Goal: Task Accomplishment & Management: Complete application form

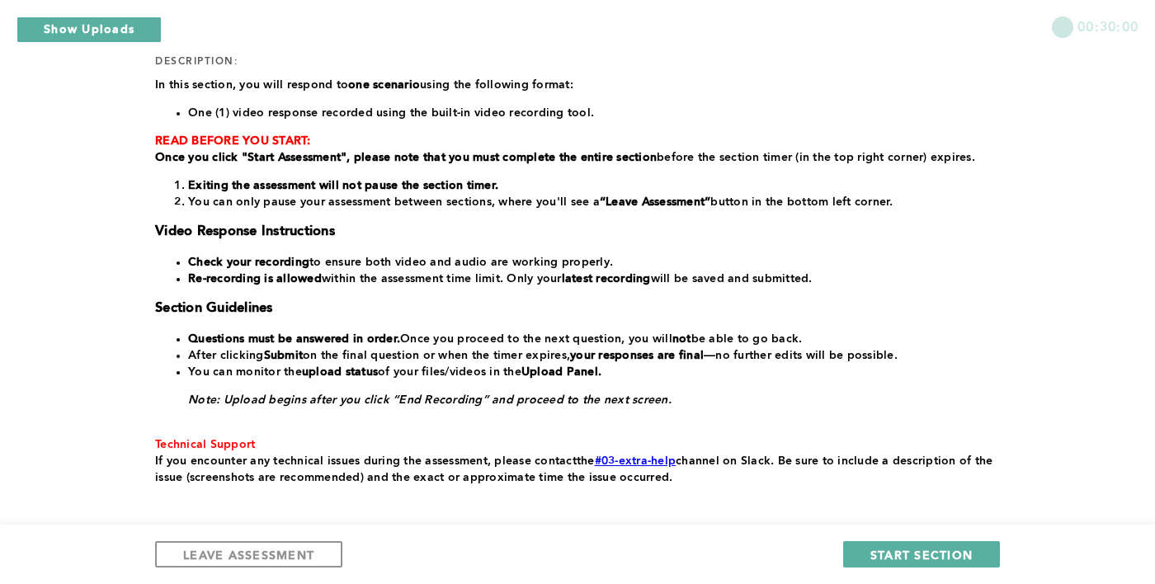
scroll to position [225, 0]
click at [951, 563] on span "START SECTION" at bounding box center [921, 555] width 102 height 16
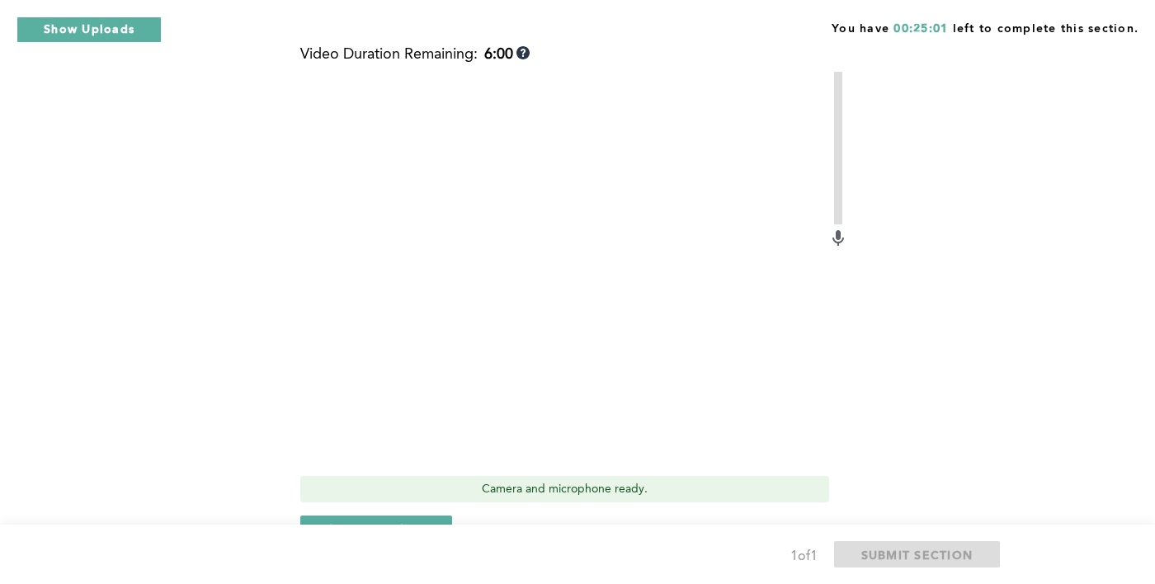
scroll to position [619, 0]
click at [406, 531] on span "Start recording" at bounding box center [376, 530] width 97 height 16
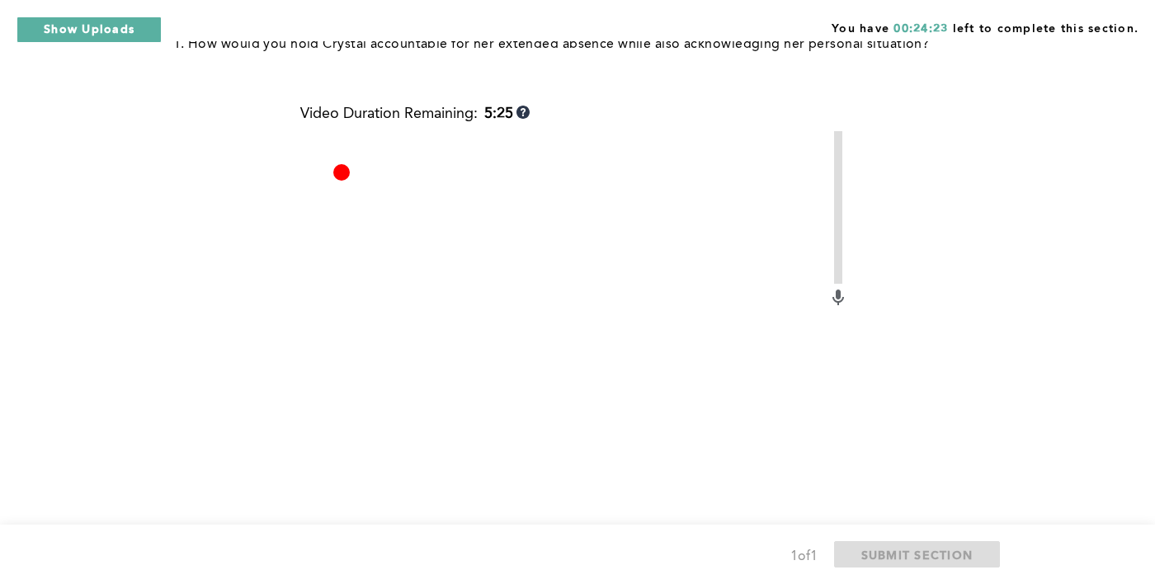
scroll to position [660, 0]
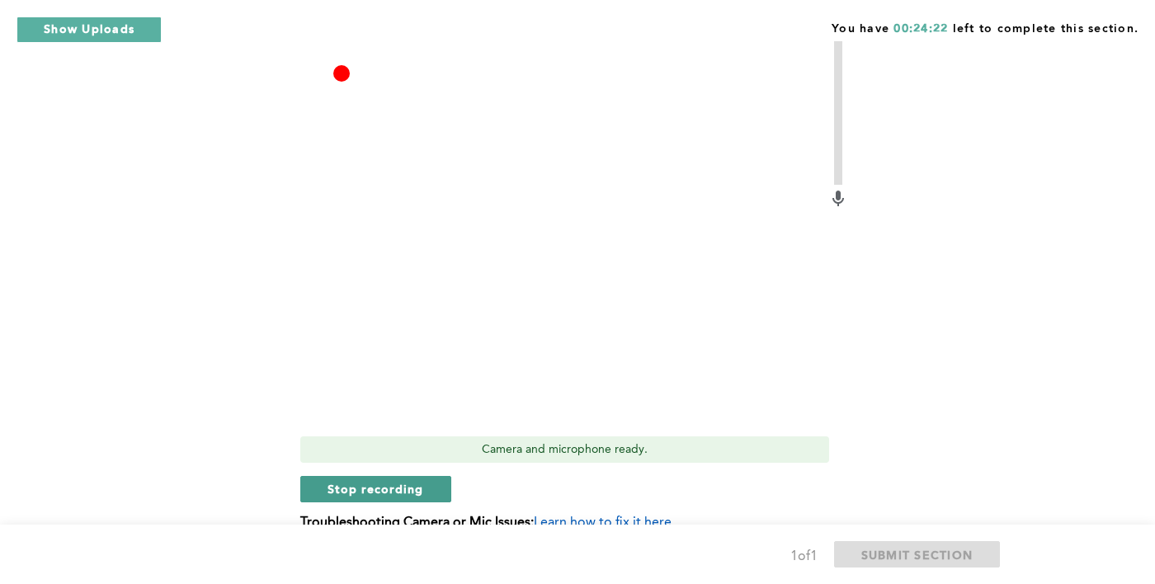
click at [396, 501] on button "Stop recording" at bounding box center [375, 489] width 151 height 26
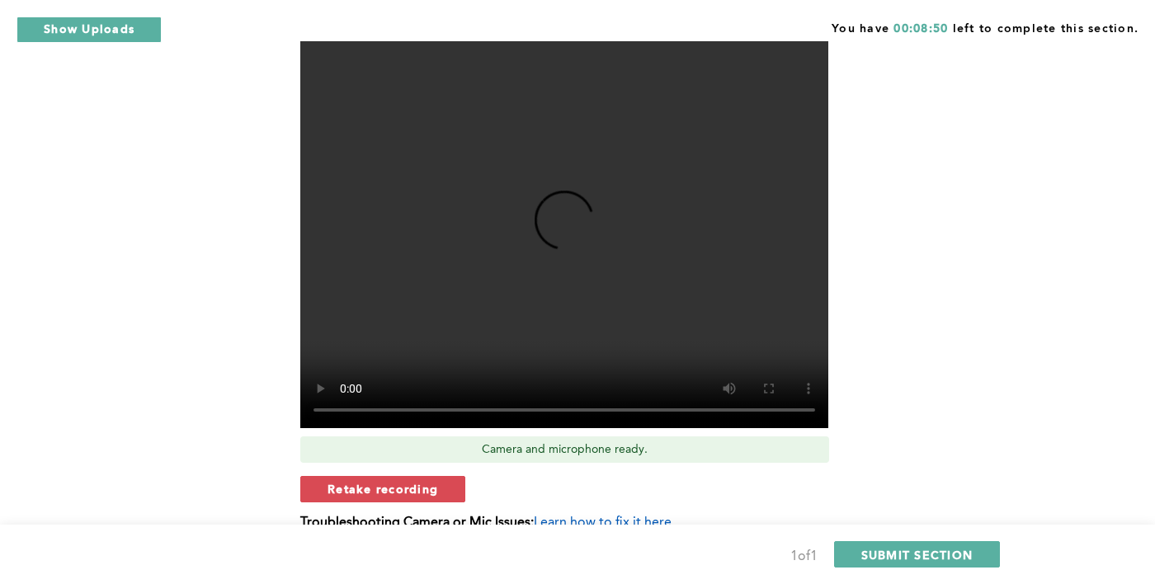
scroll to position [658, 0]
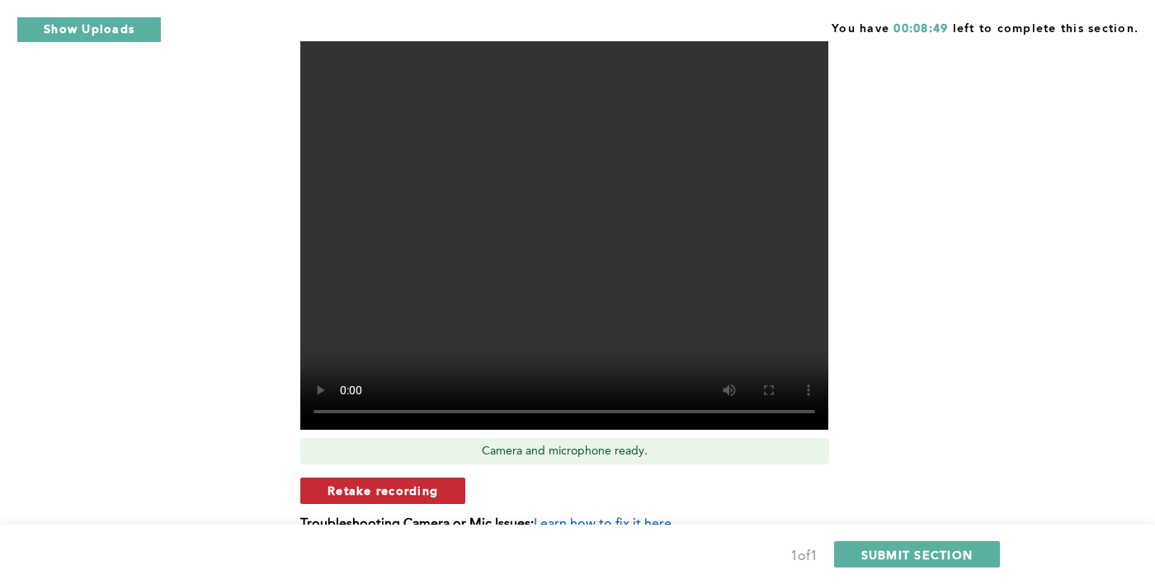
click at [415, 498] on span "Retake recording" at bounding box center [383, 491] width 111 height 16
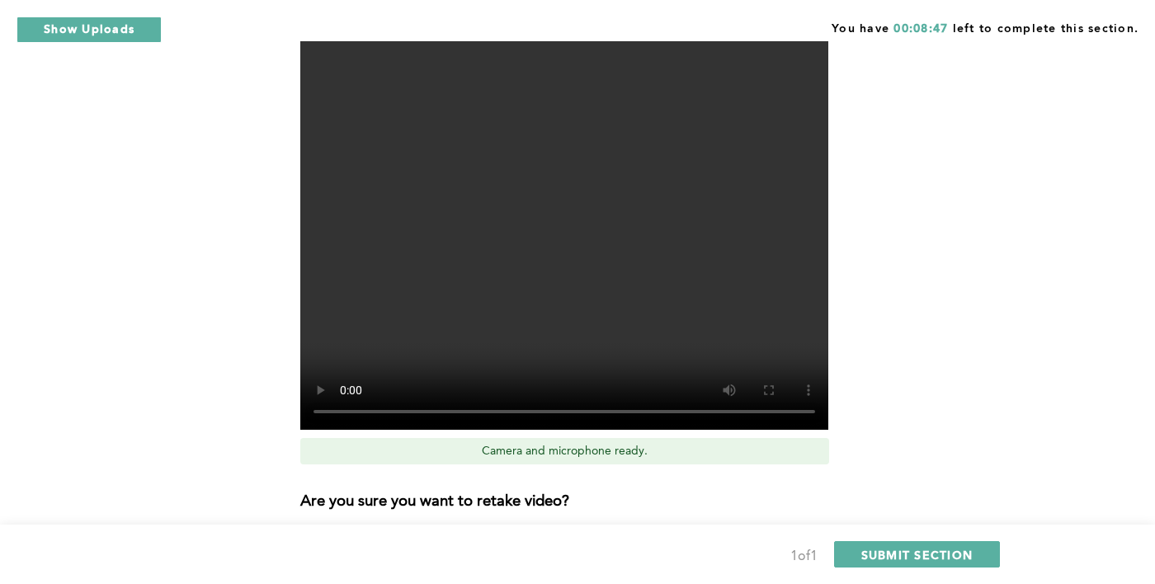
click at [636, 554] on span "Yes, retake video" at bounding box center [619, 546] width 111 height 16
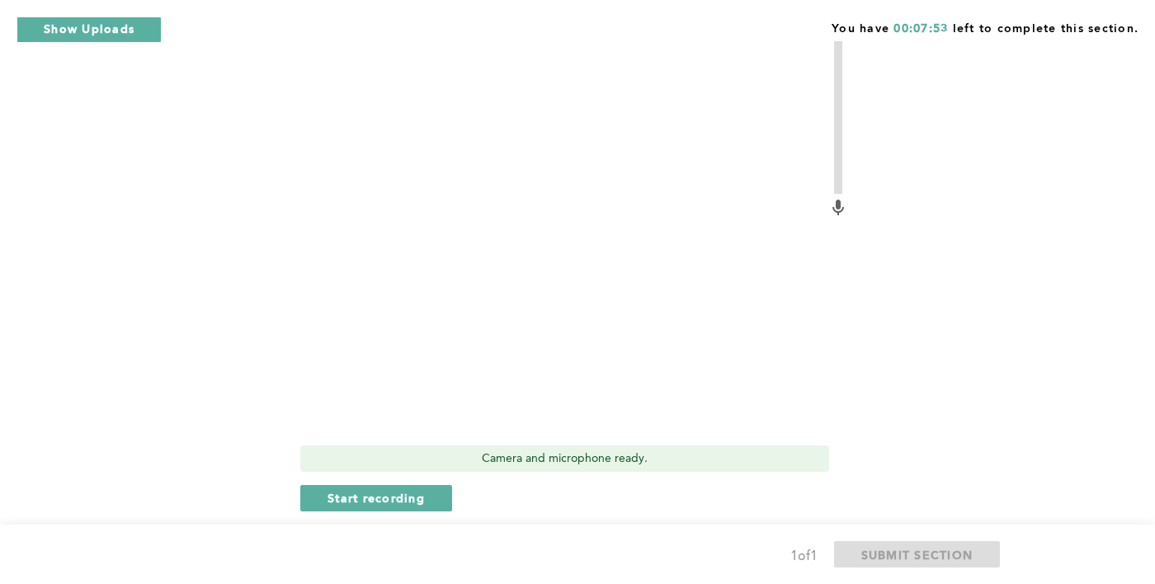
scroll to position [653, 0]
click at [388, 502] on span "Start recording" at bounding box center [376, 496] width 97 height 16
click at [403, 503] on span "Stop recording" at bounding box center [376, 496] width 97 height 16
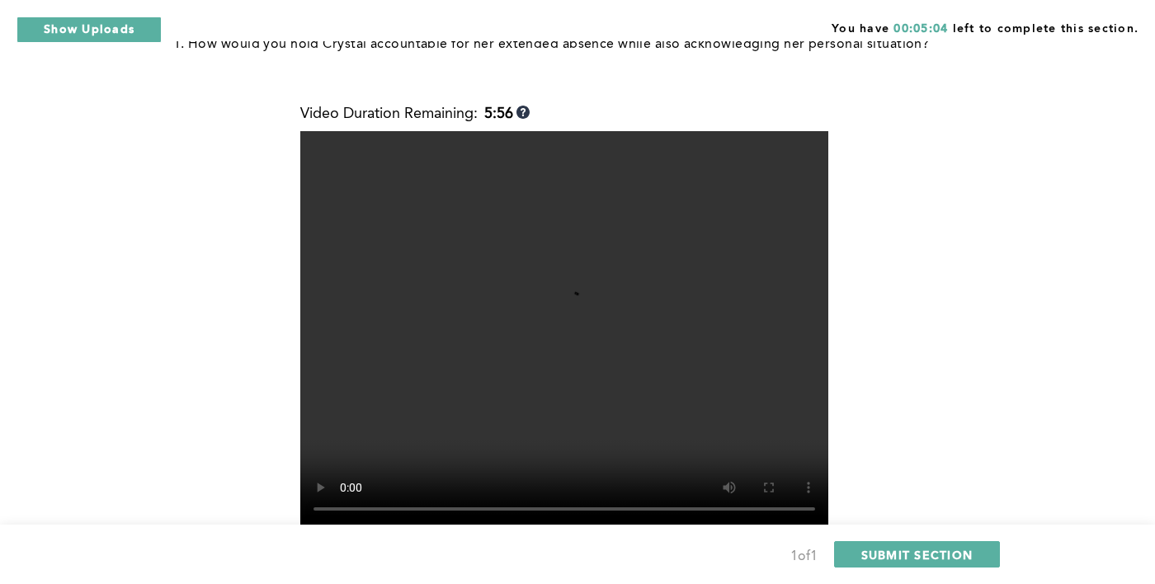
scroll to position [660, 0]
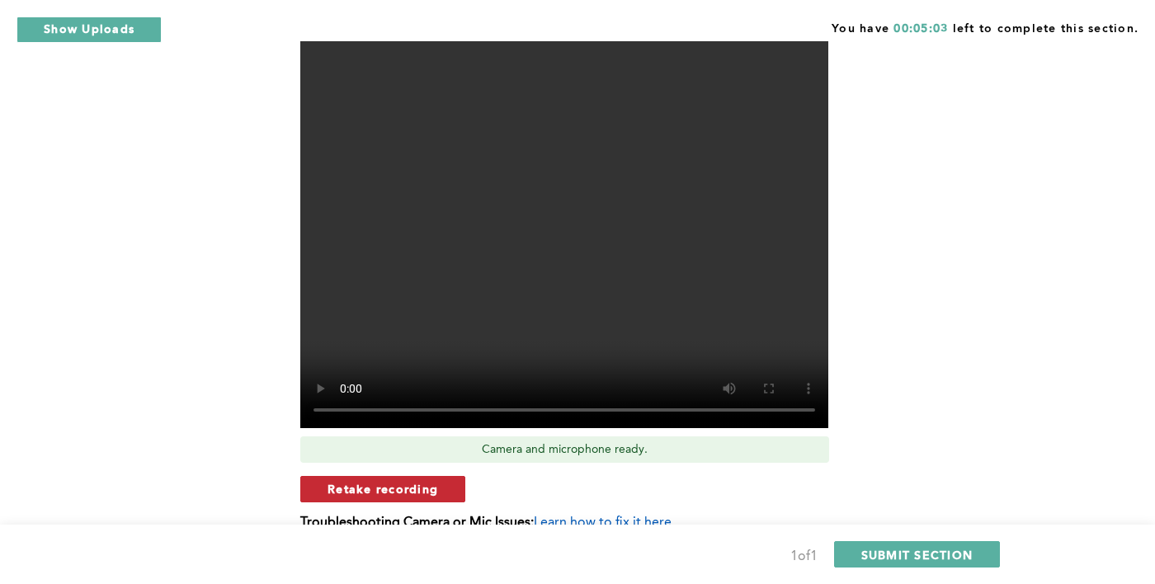
click at [405, 493] on span "Retake recording" at bounding box center [383, 489] width 111 height 16
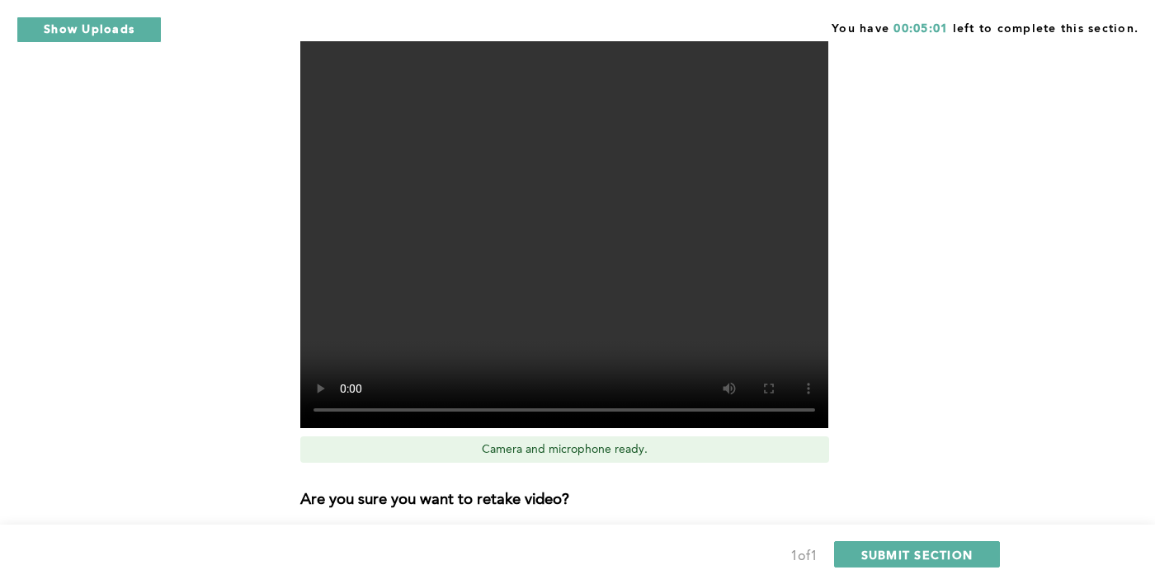
click at [652, 545] on span "Yes, retake video" at bounding box center [619, 544] width 111 height 16
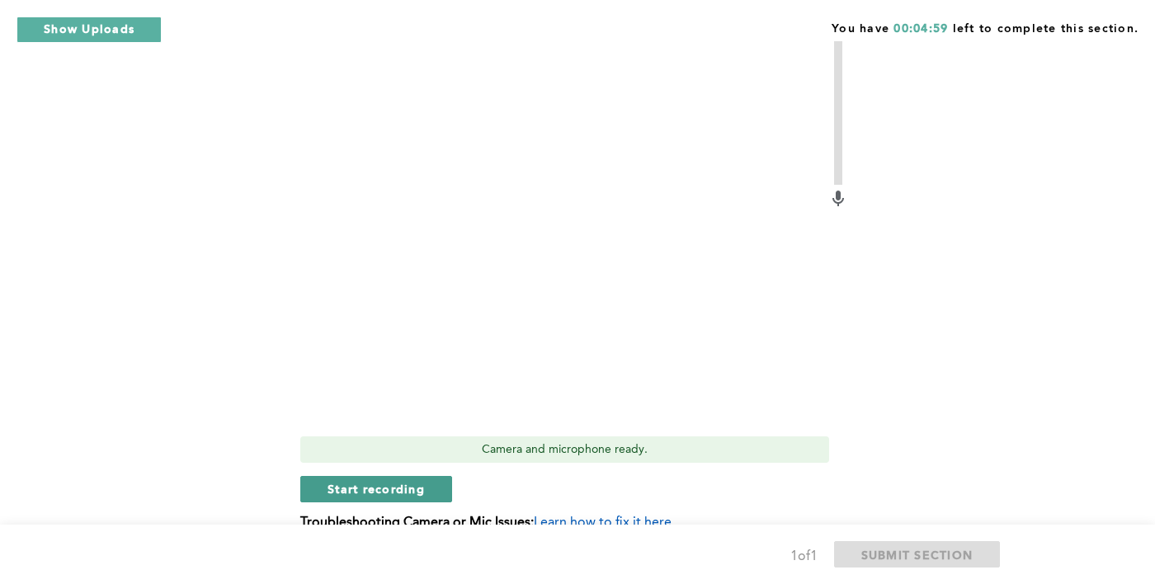
click at [404, 488] on span "Start recording" at bounding box center [376, 489] width 97 height 16
click at [411, 495] on span "Stop recording" at bounding box center [376, 489] width 97 height 16
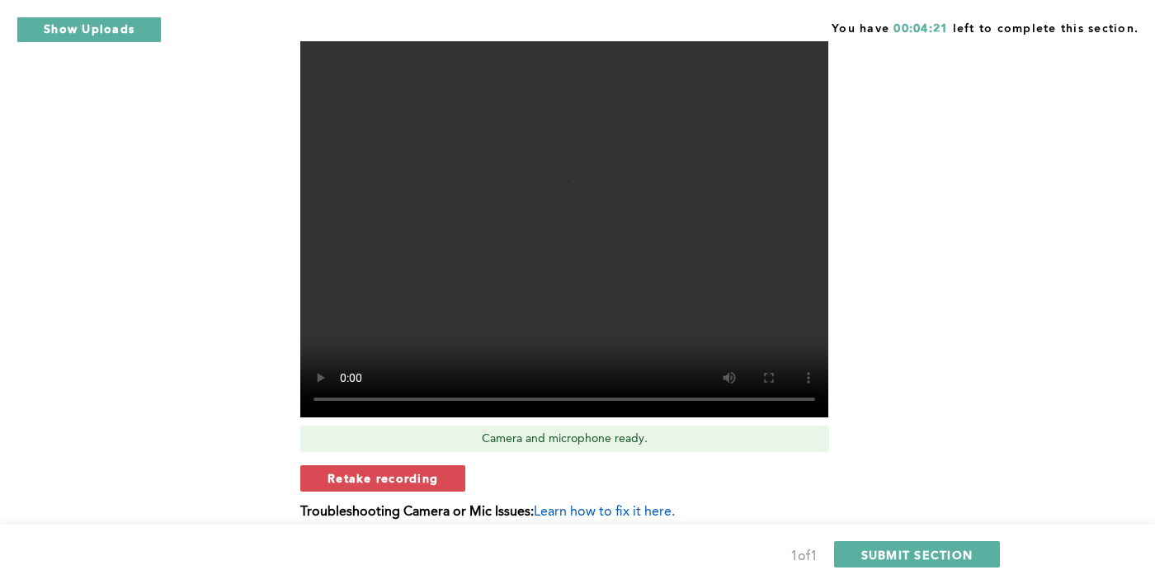
scroll to position [653, 0]
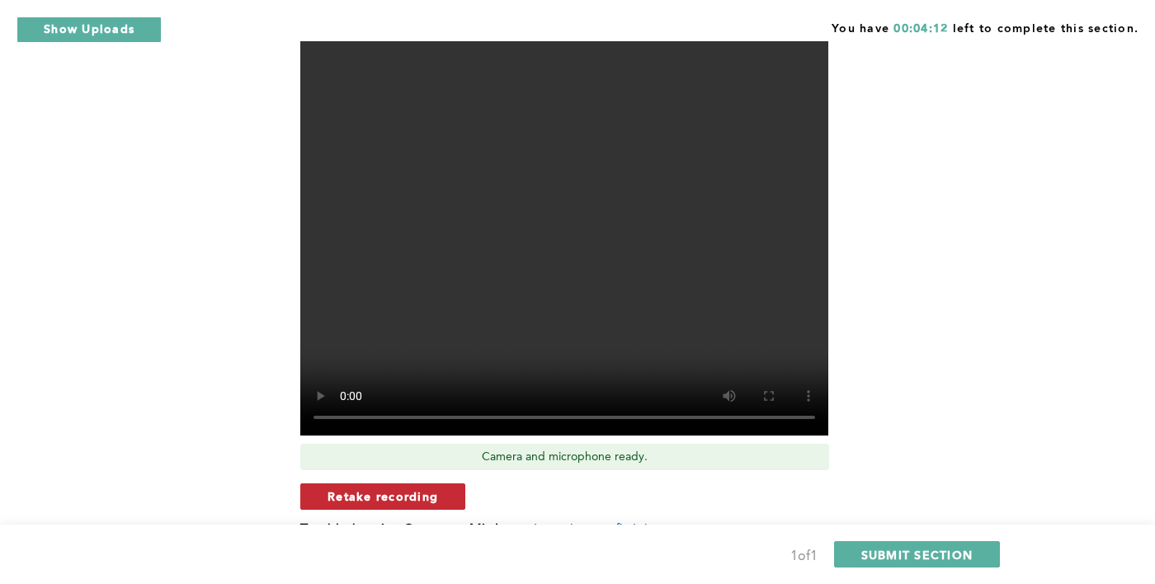
click at [413, 499] on span "Retake recording" at bounding box center [383, 496] width 111 height 16
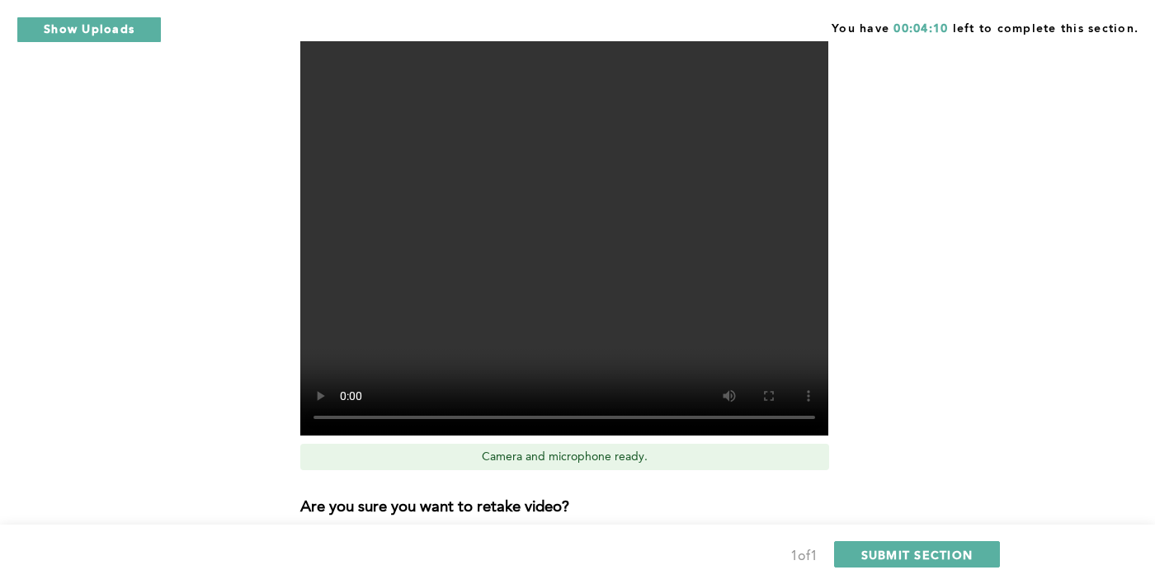
click at [641, 555] on span "Yes, retake video" at bounding box center [619, 552] width 111 height 16
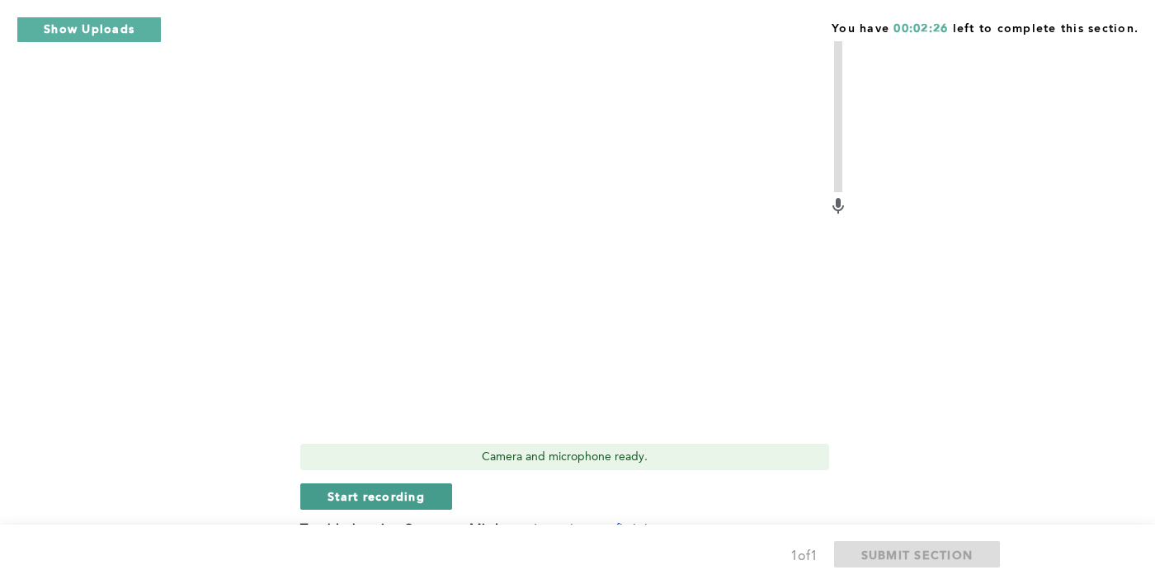
click at [401, 502] on span "Start recording" at bounding box center [376, 496] width 97 height 16
click at [413, 500] on span "Stop recording" at bounding box center [376, 496] width 97 height 16
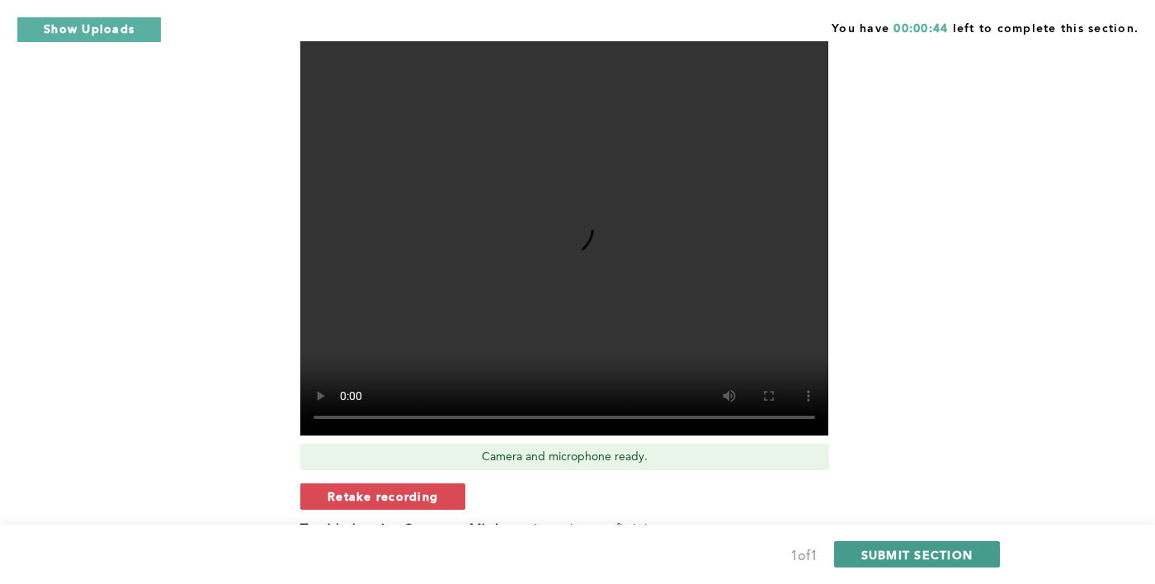
click at [967, 563] on span "SUBMIT SECTION" at bounding box center [917, 555] width 112 height 16
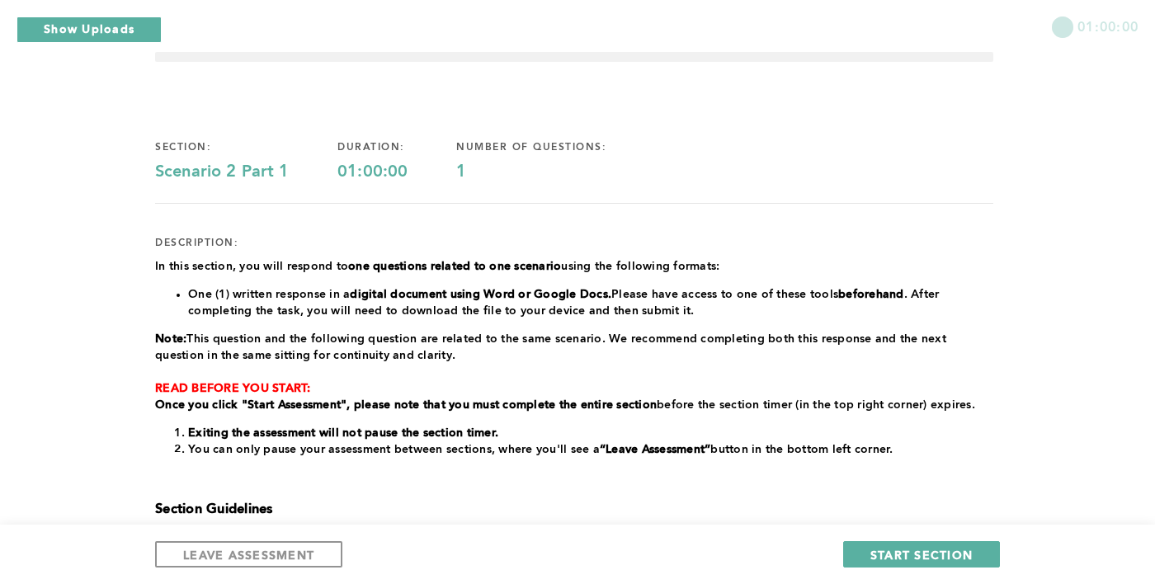
scroll to position [0, 0]
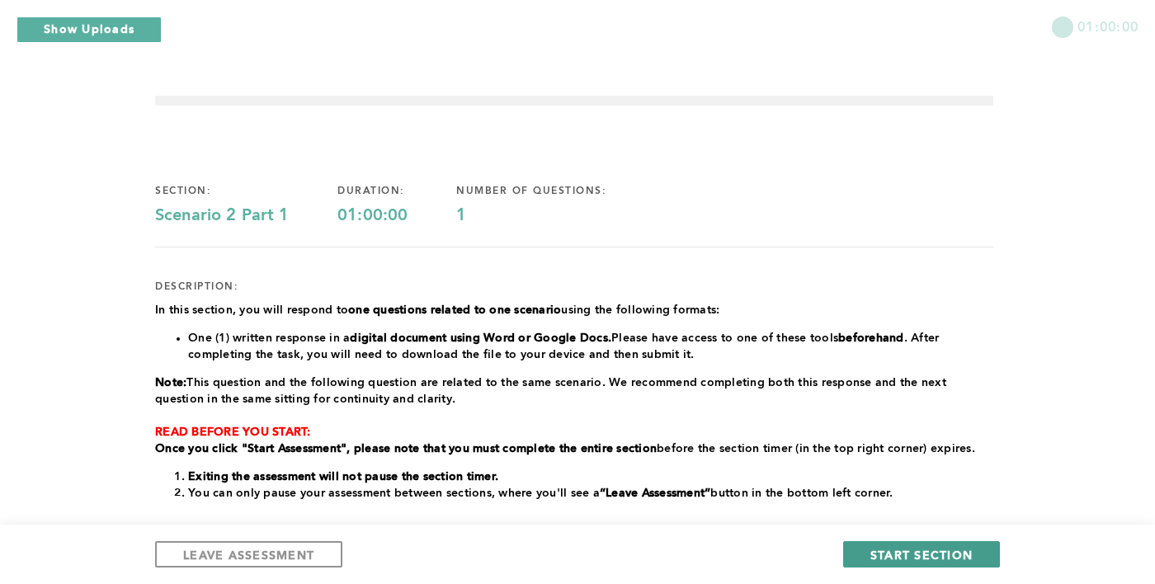
click at [964, 562] on span "START SECTION" at bounding box center [921, 555] width 102 height 16
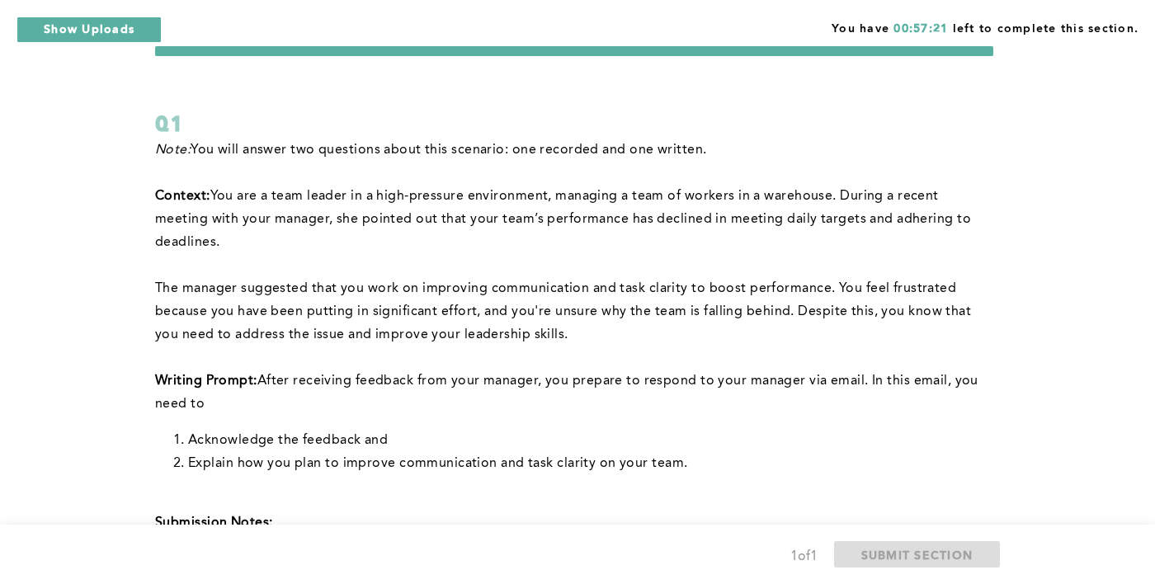
scroll to position [35, 0]
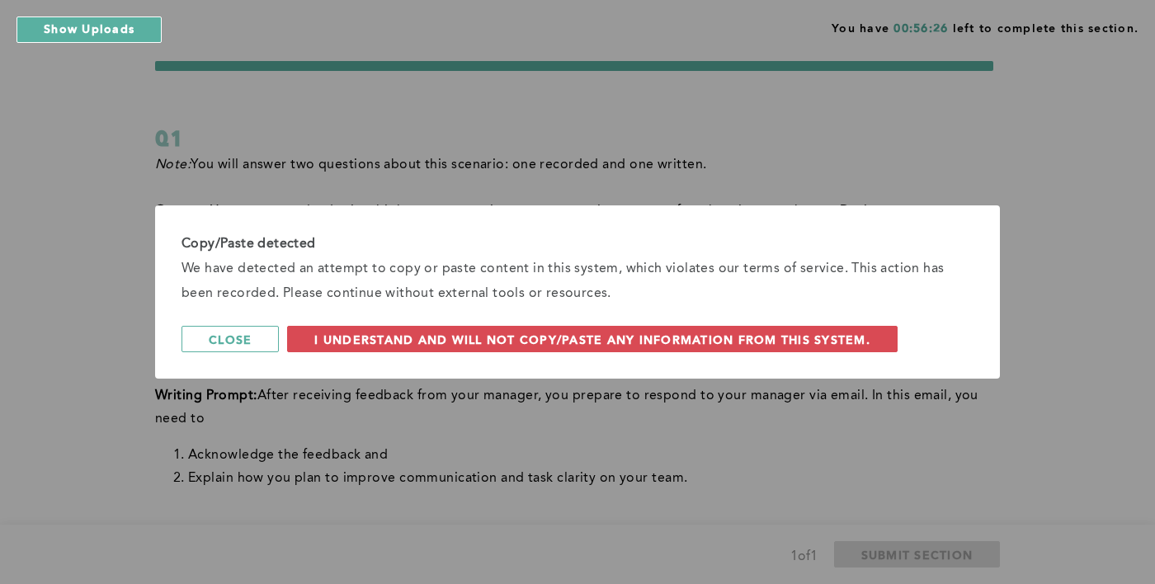
click at [1049, 397] on div "Copy/Paste detected We have detected an attempt to copy or paste content in thi…" at bounding box center [577, 292] width 1155 height 584
click at [1012, 432] on div "Copy/Paste detected We have detected an attempt to copy or paste content in thi…" at bounding box center [577, 292] width 1155 height 584
click at [238, 347] on span "Close" at bounding box center [230, 340] width 43 height 16
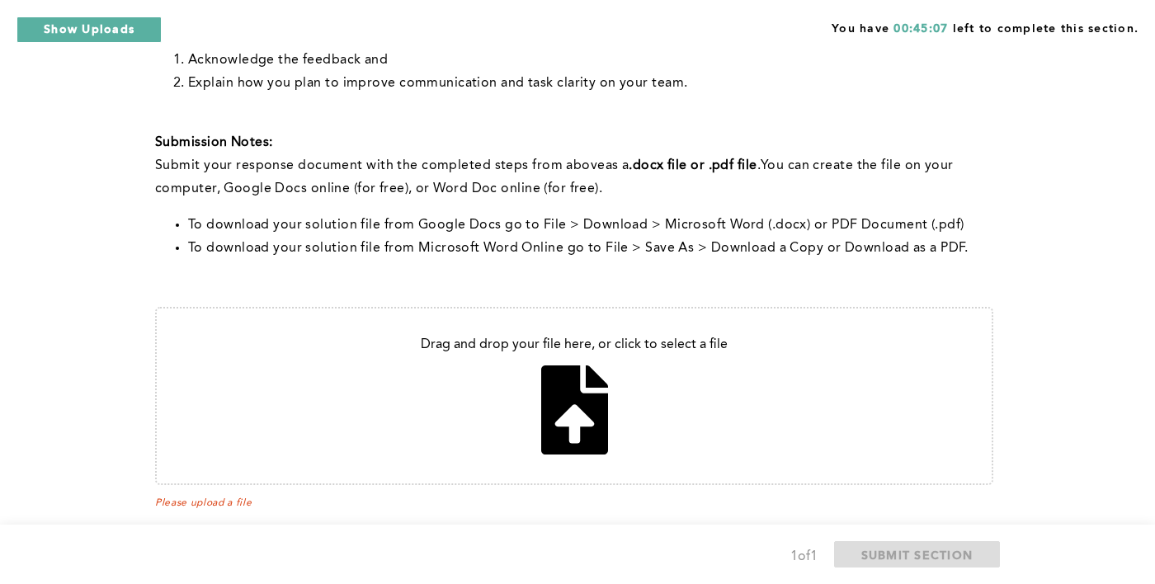
scroll to position [456, 0]
